Goal: Information Seeking & Learning: Learn about a topic

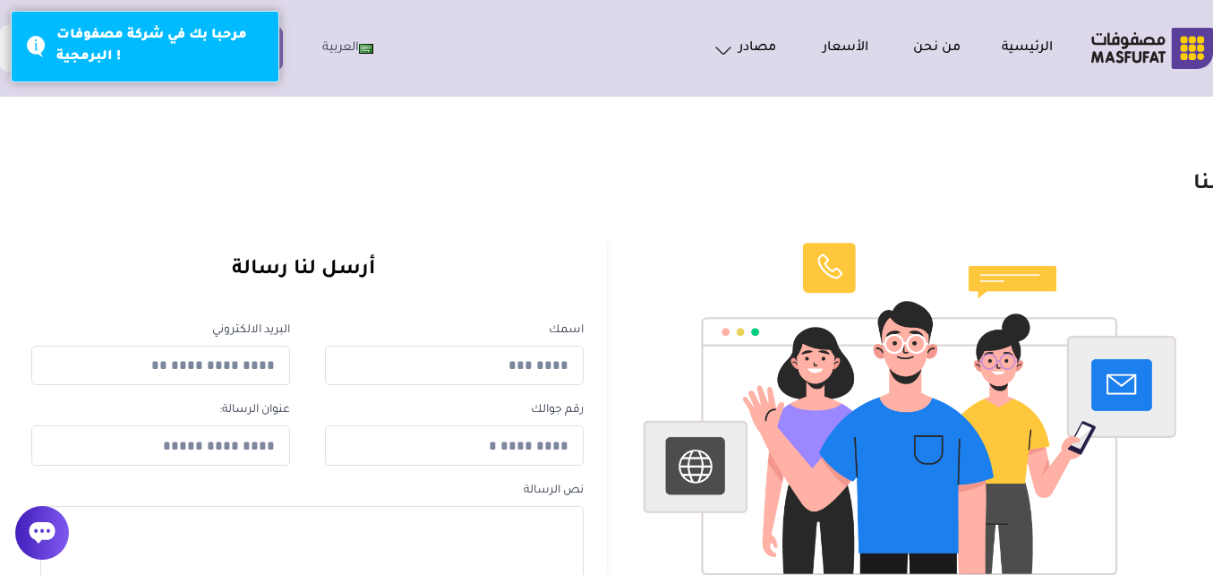
click at [506, 187] on h1 "اتصل بنا" at bounding box center [645, 185] width 1272 height 27
click at [996, 44] on link "الرئيسية" at bounding box center [1007, 48] width 92 height 21
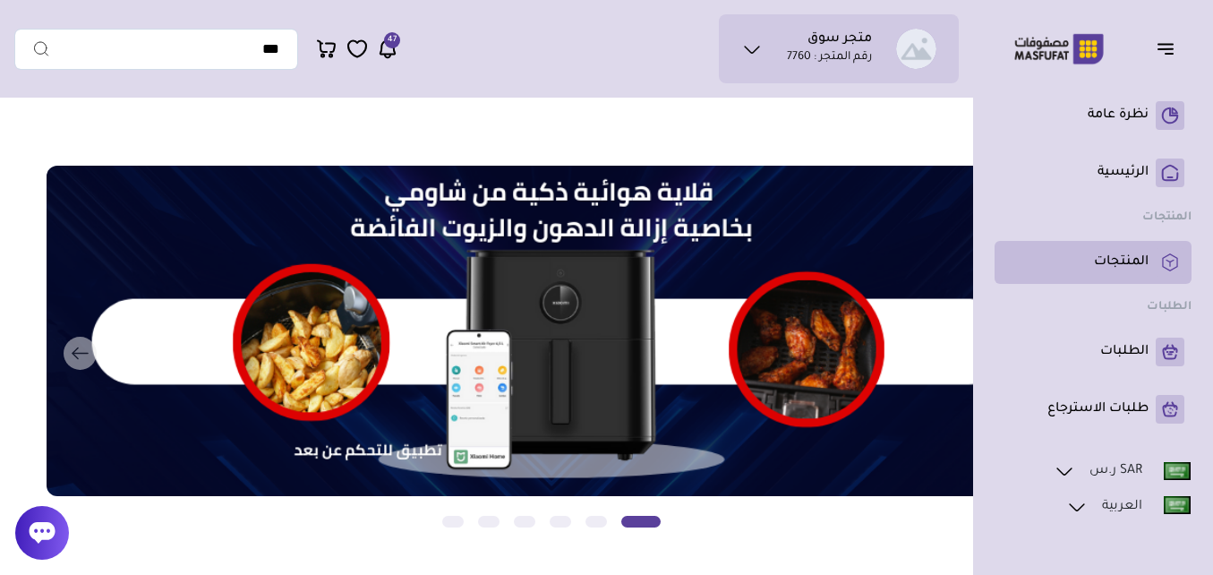
click at [1142, 261] on p "المنتجات" at bounding box center [1121, 262] width 55 height 18
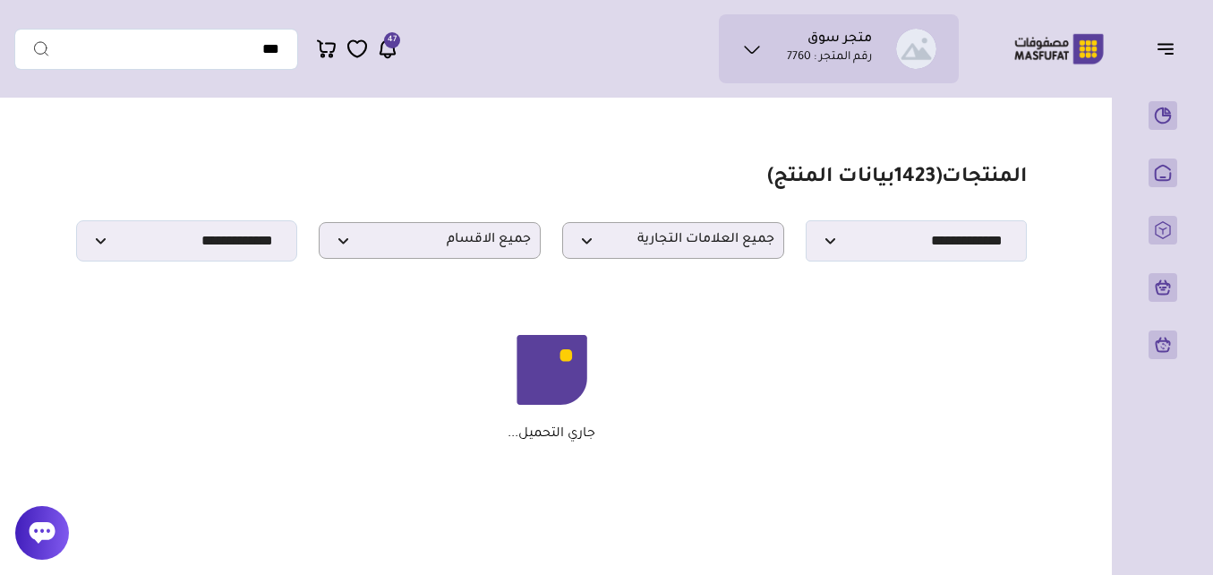
click at [1084, 220] on section "مزامنة ( 0 ) تحديد الكل إلغاء التحديد المنتجات (" at bounding box center [551, 304] width 1075 height 395
click at [1074, 222] on section "مزامنة ( 0 ) تحديد الكل إلغاء التحديد المنتجات (" at bounding box center [551, 304] width 1075 height 395
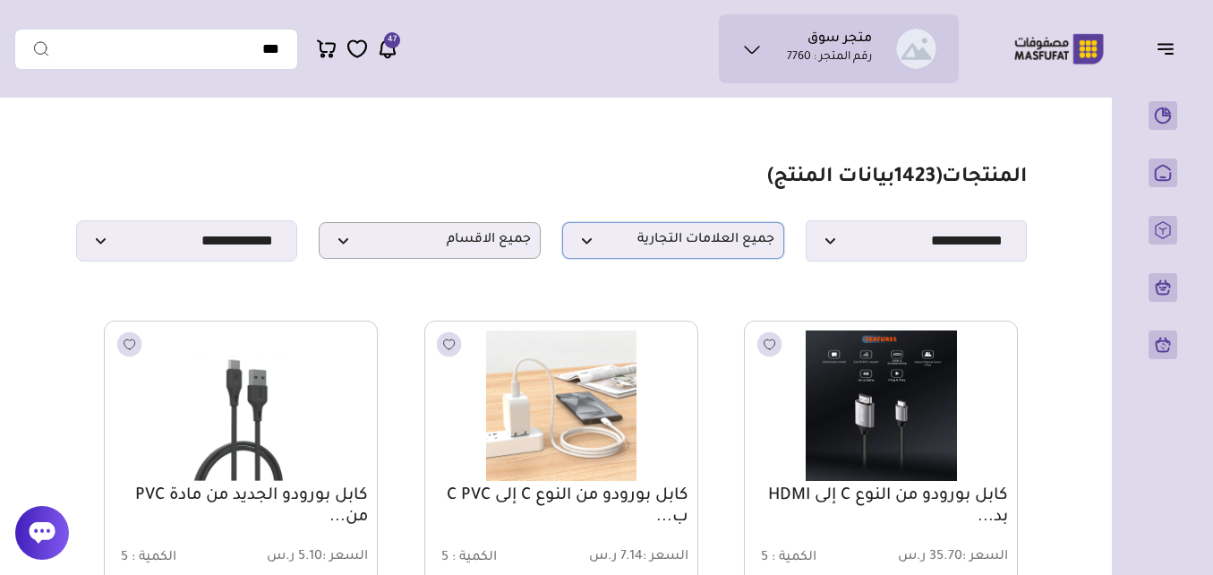
click at [637, 238] on span "جميع العلامات التجارية" at bounding box center [673, 240] width 202 height 17
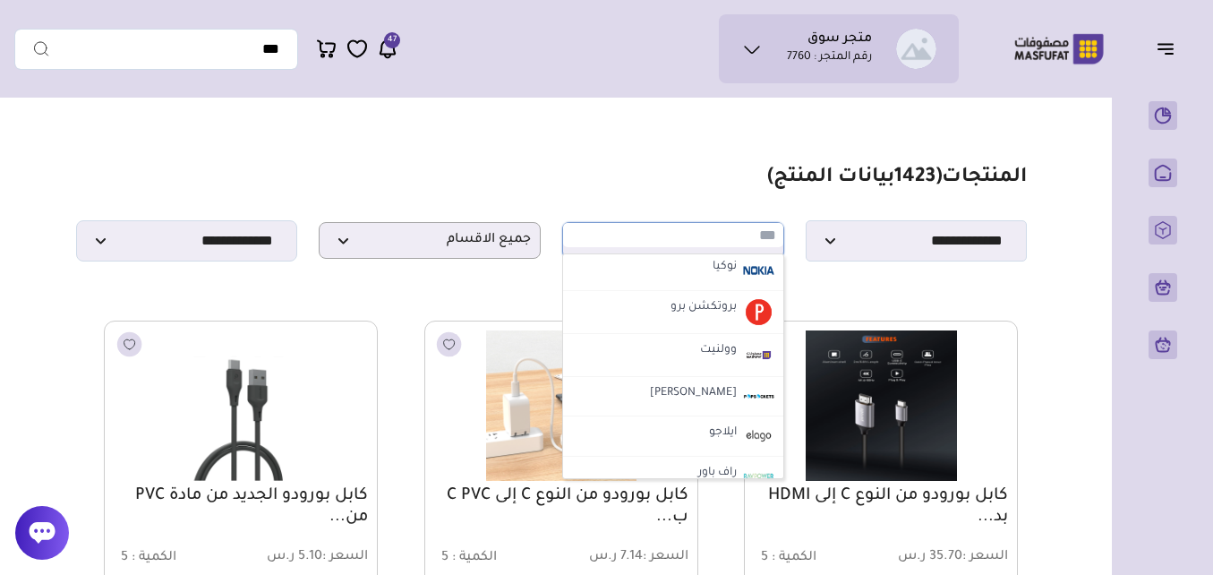
scroll to position [627, 0]
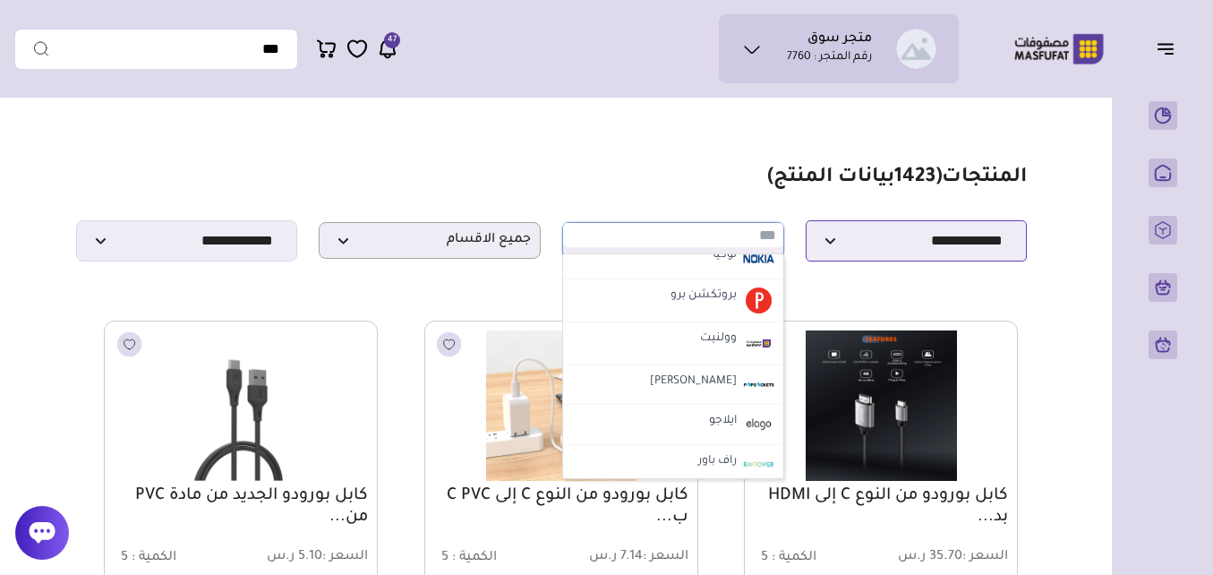
click at [864, 258] on select "**********" at bounding box center [917, 240] width 222 height 41
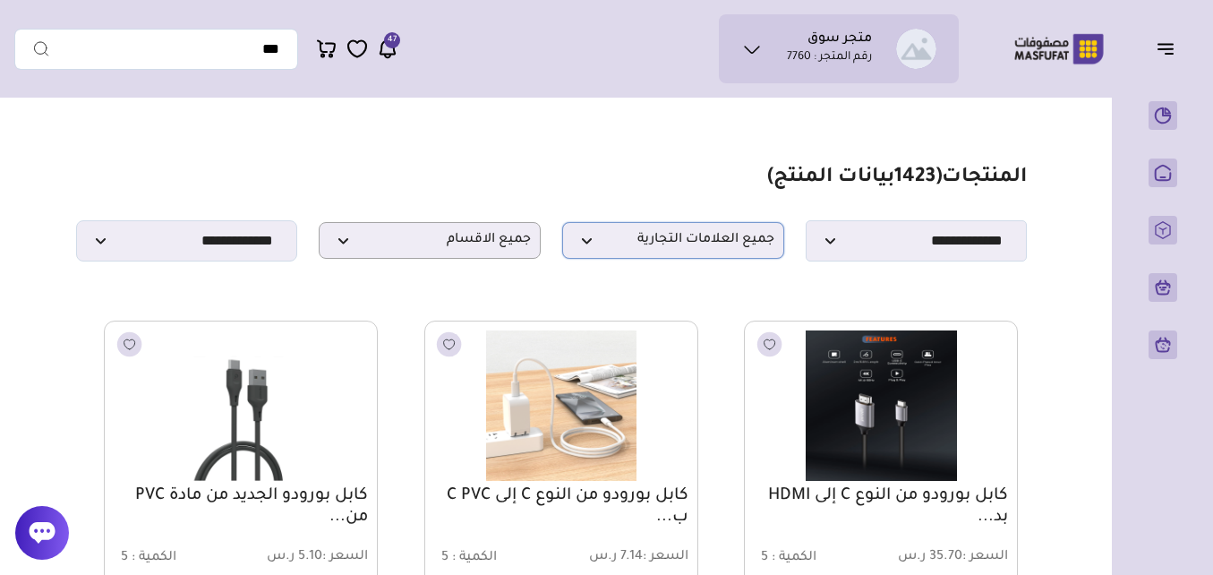
click at [592, 247] on span "جميع العلامات التجارية" at bounding box center [673, 240] width 202 height 17
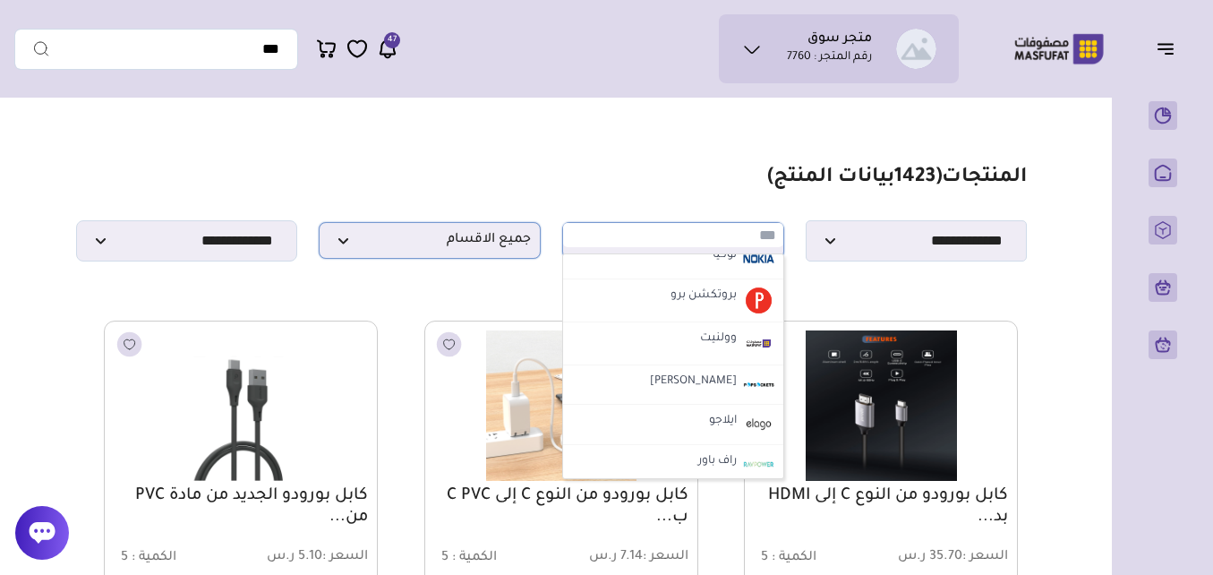
click at [483, 249] on span "جميع الاقسام" at bounding box center [430, 240] width 202 height 17
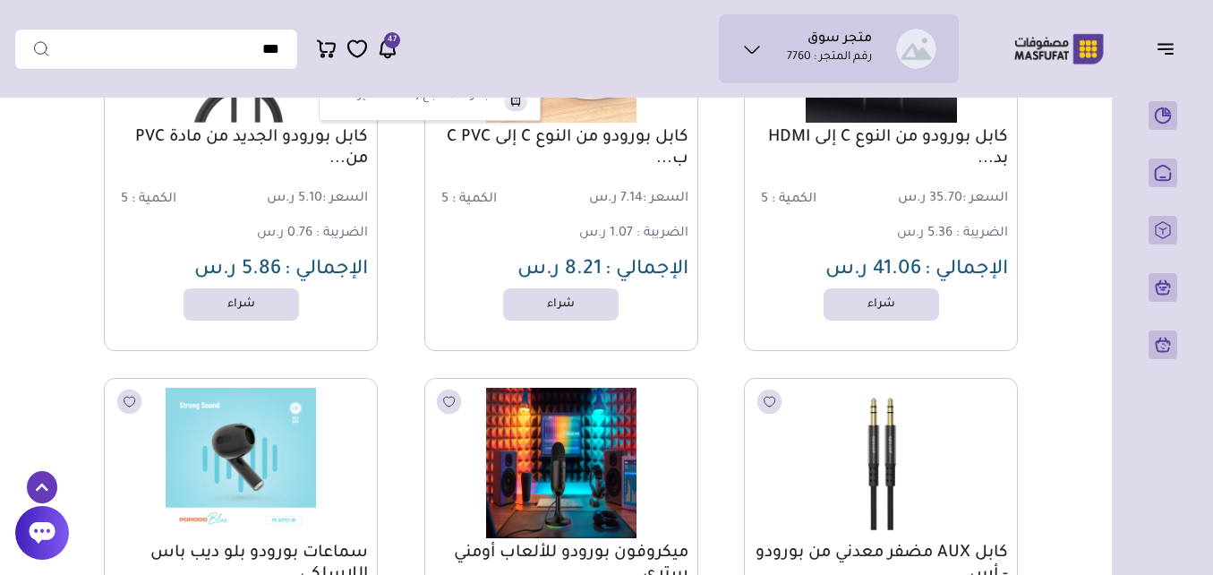
scroll to position [0, 0]
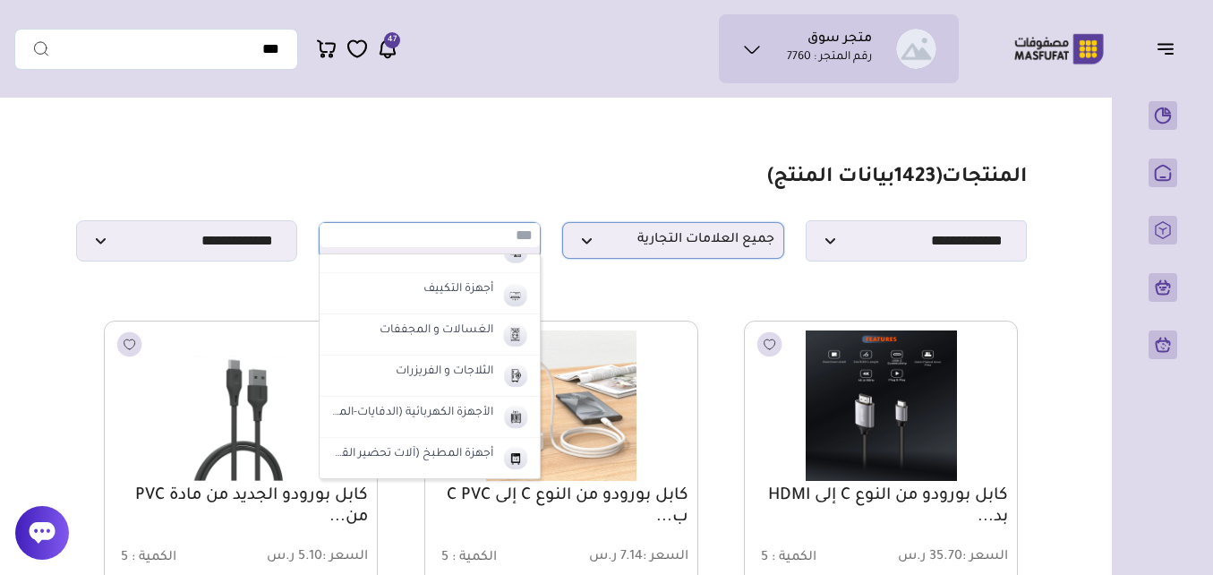
click at [654, 249] on span "جميع العلامات التجارية" at bounding box center [673, 240] width 202 height 17
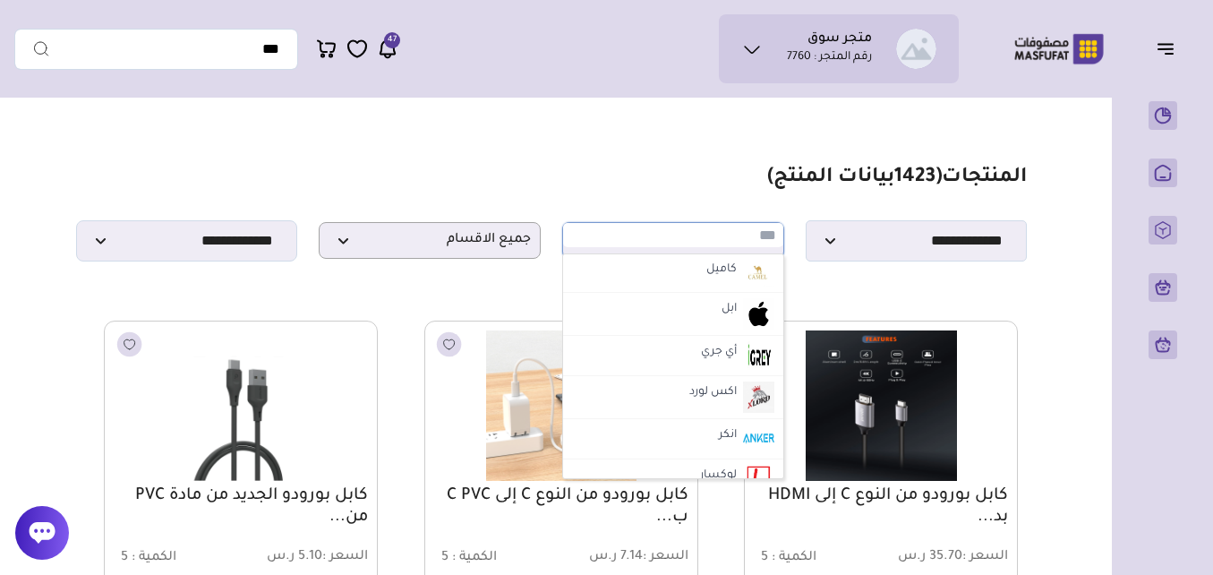
scroll to position [2498, 0]
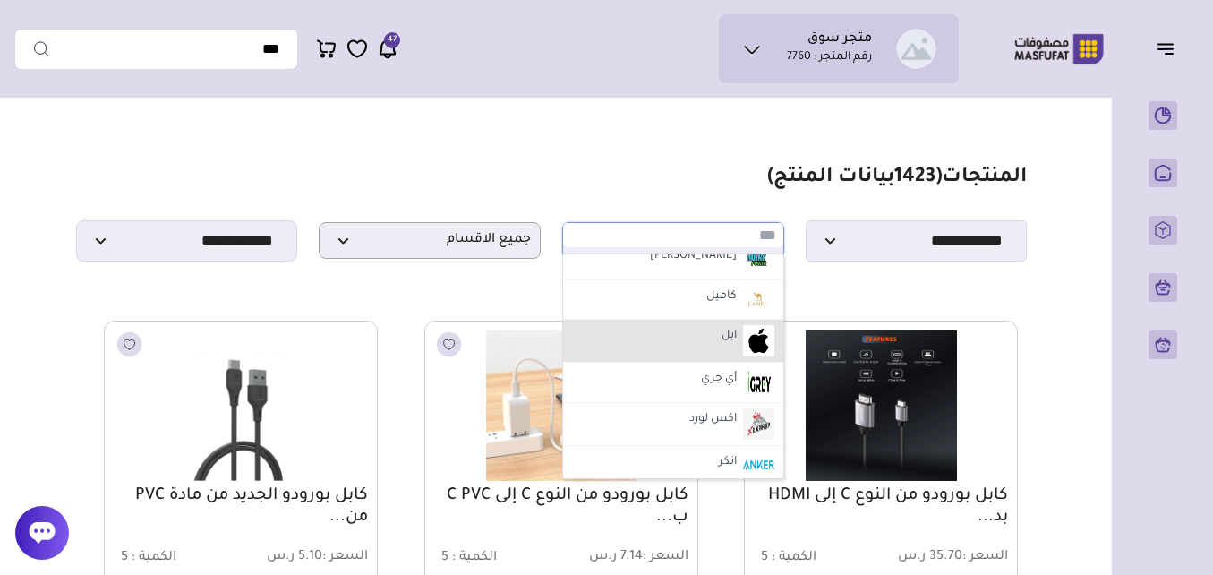
click at [748, 344] on img at bounding box center [758, 340] width 31 height 31
select select "*"
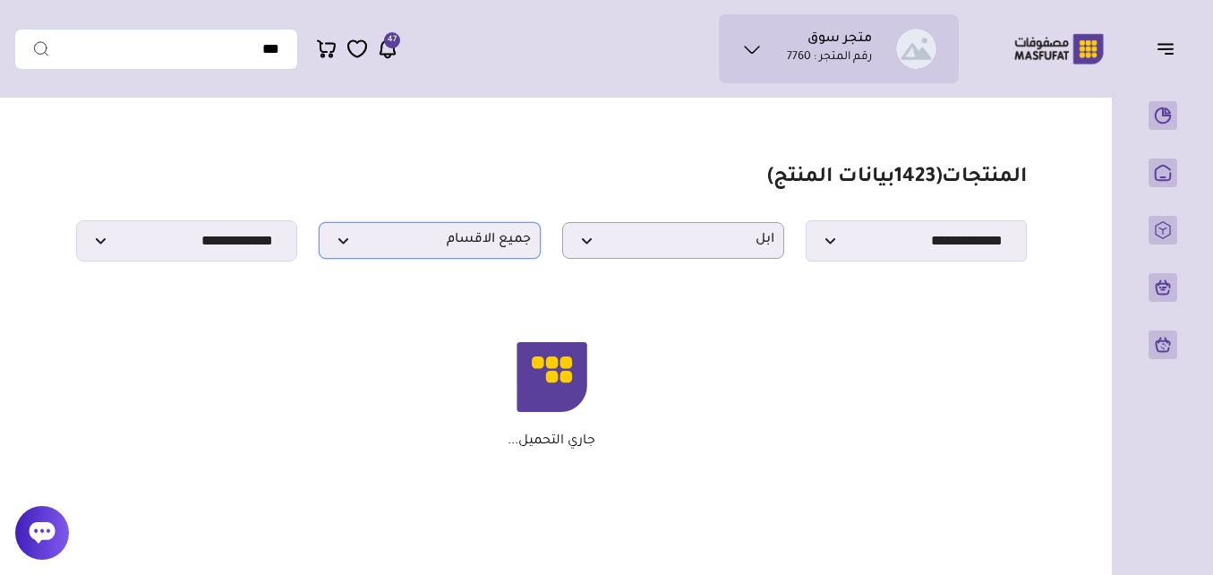
click at [351, 248] on span "جميع الاقسام" at bounding box center [430, 240] width 202 height 17
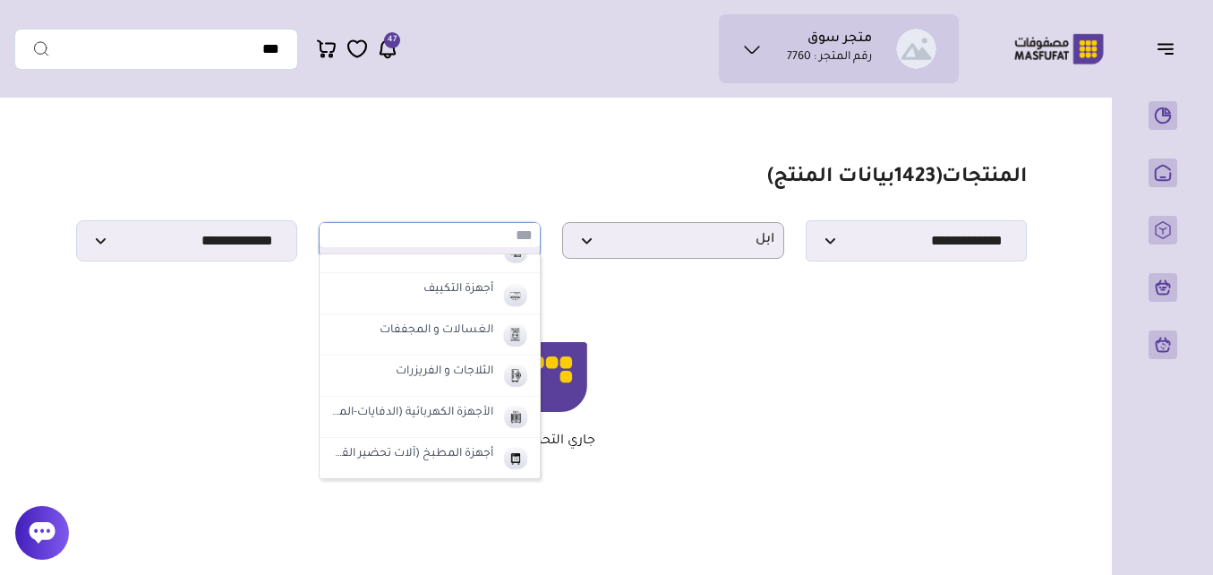
click at [371, 198] on section "**********" at bounding box center [551, 214] width 951 height 96
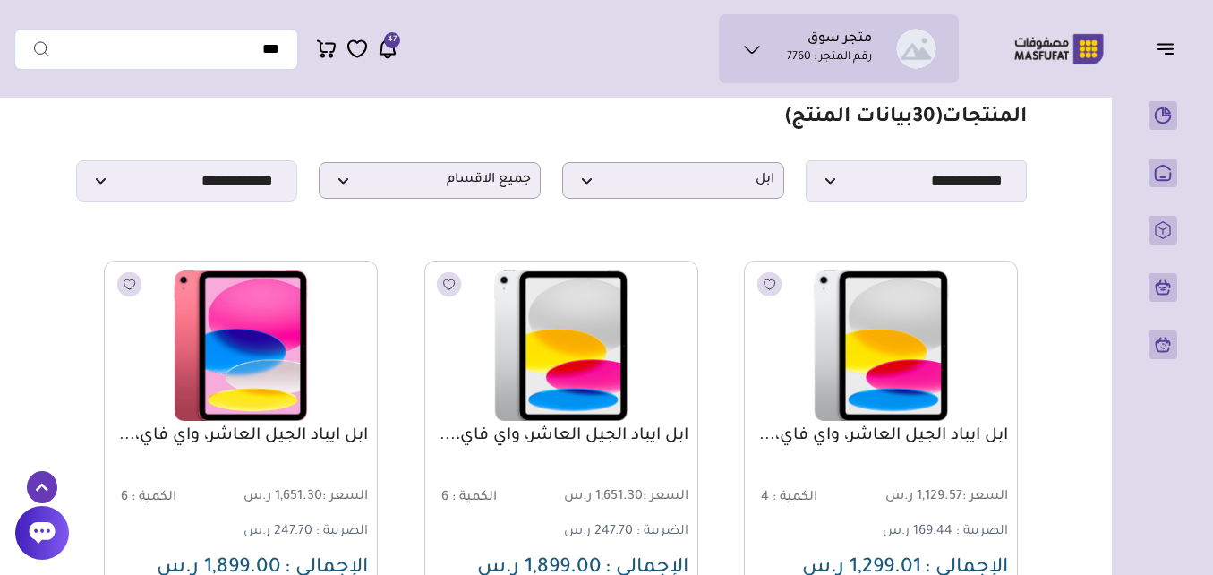
scroll to position [90, 0]
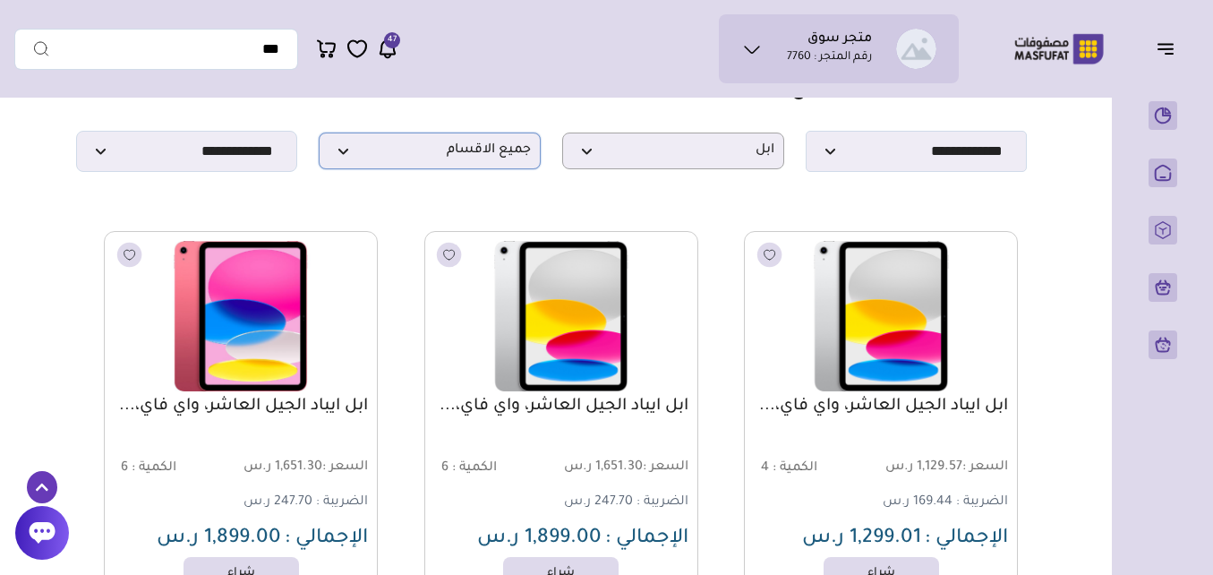
click at [450, 158] on span "جميع الاقسام" at bounding box center [430, 150] width 202 height 17
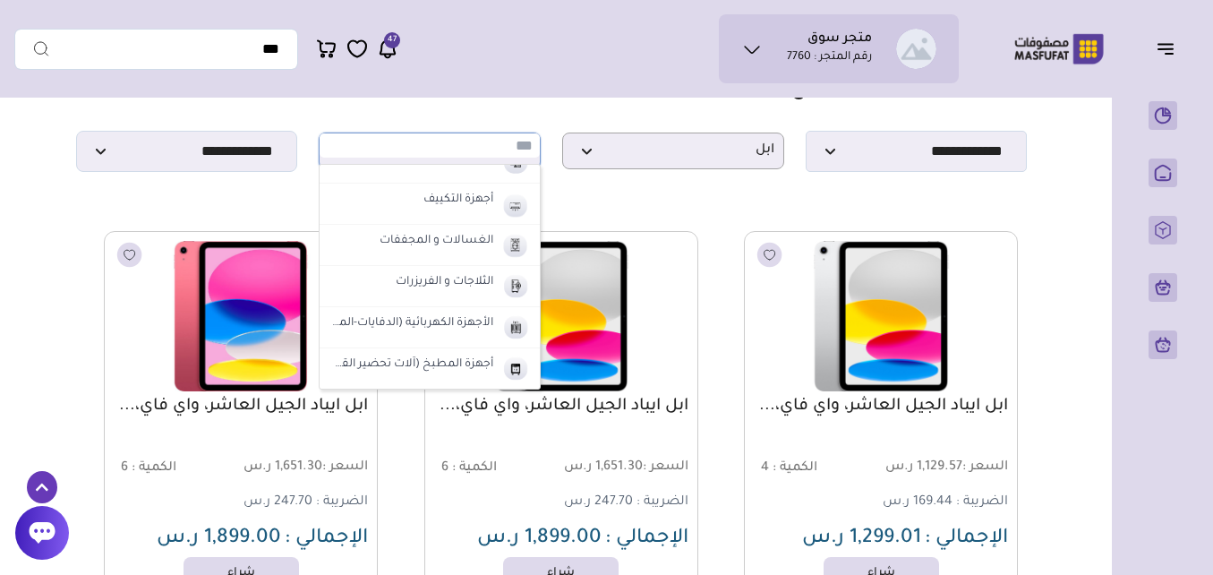
click at [450, 158] on input "text" at bounding box center [430, 145] width 220 height 24
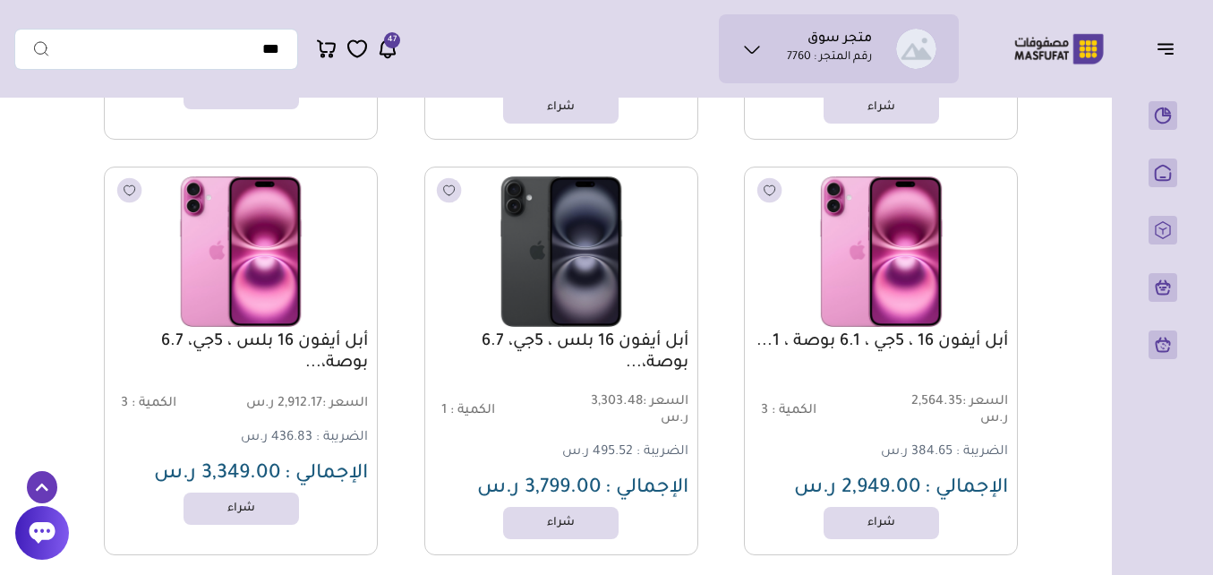
scroll to position [1075, 0]
